Goal: Check status: Check status

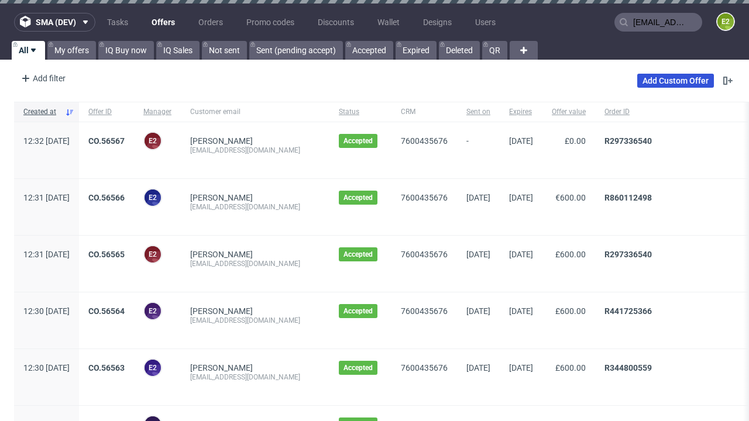
type input "[EMAIL_ADDRESS][DOMAIN_NAME]"
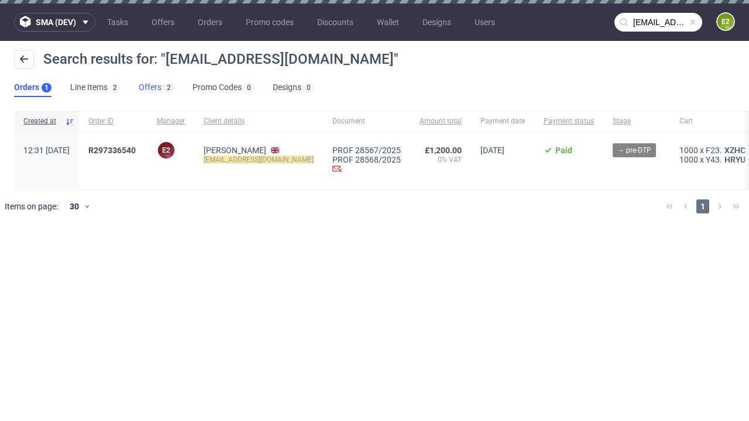
click at [156, 88] on link "Offers 2" at bounding box center [156, 87] width 35 height 19
